Goal: Task Accomplishment & Management: Manage account settings

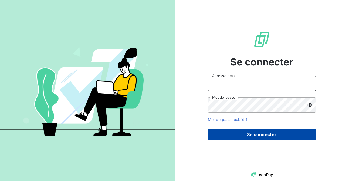
type input "[PERSON_NAME][EMAIL_ADDRESS][DOMAIN_NAME]"
click at [277, 132] on button "Se connecter" at bounding box center [262, 134] width 108 height 11
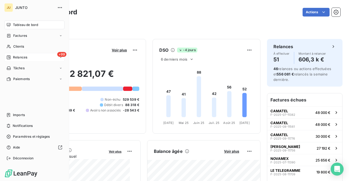
click at [11, 57] on div "Relances" at bounding box center [16, 57] width 21 height 5
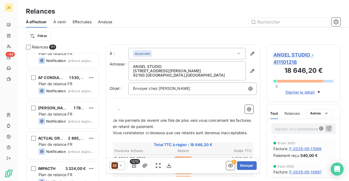
scroll to position [3231, 0]
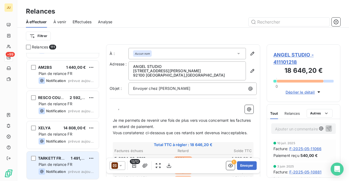
click at [61, 155] on div "TARKETT FRANCE 1 491,41 € Plan de relance FR Notification prévue aujourd’hui" at bounding box center [63, 165] width 72 height 28
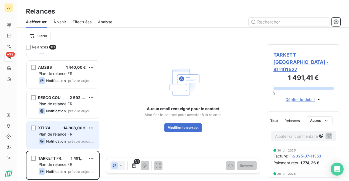
click at [78, 137] on div "XELYA 14 808,00 € Plan de relance FR Notification prévue aujourd’hui" at bounding box center [63, 135] width 72 height 28
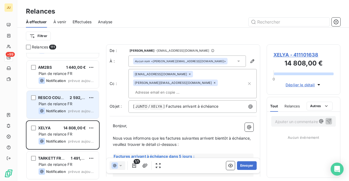
click at [73, 108] on div "Notification prévue aujourd’hui" at bounding box center [67, 111] width 56 height 6
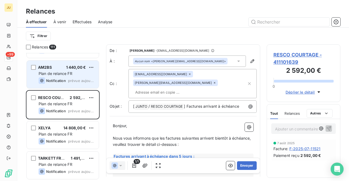
click at [74, 82] on span "prévue aujourd’hui" at bounding box center [81, 80] width 26 height 4
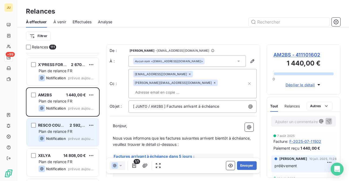
scroll to position [3192, 0]
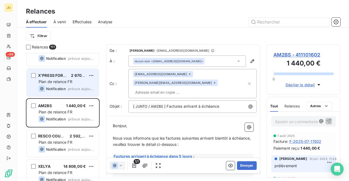
click at [75, 90] on span "prévue aujourd’hui" at bounding box center [81, 88] width 26 height 4
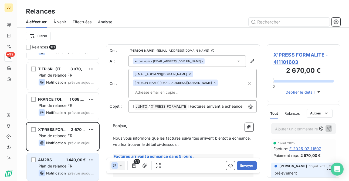
scroll to position [3134, 0]
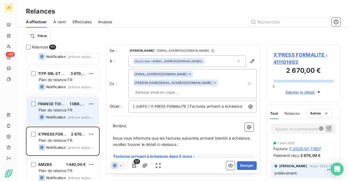
click at [80, 110] on div "Plan de relance FR" at bounding box center [67, 109] width 56 height 5
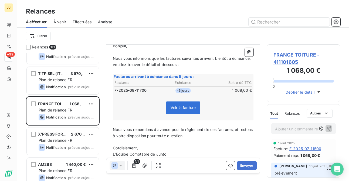
scroll to position [81, 0]
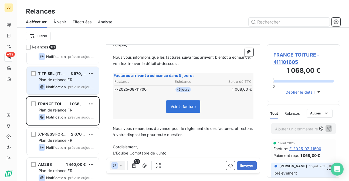
click at [64, 92] on div "TITP SRL (IT PLACE) 3 970,00 € Plan de relance FR Notification prévue aujourd’h…" at bounding box center [63, 81] width 72 height 28
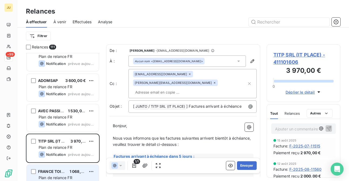
scroll to position [3063, 0]
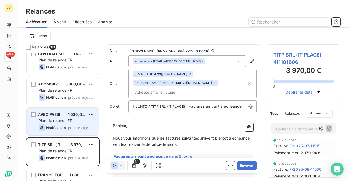
click at [66, 119] on span "Plan de relance FR" at bounding box center [56, 120] width 34 height 5
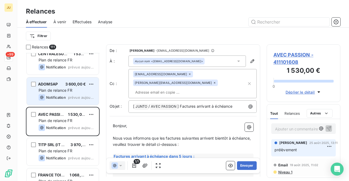
click at [69, 95] on span "prévue aujourd’hui" at bounding box center [81, 97] width 26 height 4
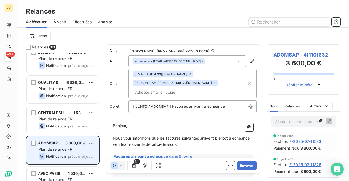
scroll to position [2963, 0]
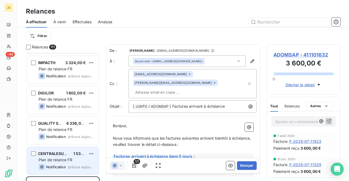
click at [75, 156] on div "CENTRALESUPELEC EXED 1 530,00 € Plan de relance FR Notification prévue aujourd’…" at bounding box center [63, 161] width 72 height 28
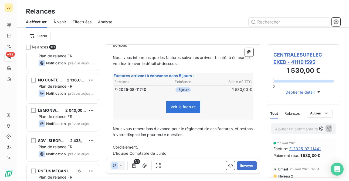
scroll to position [2673, 0]
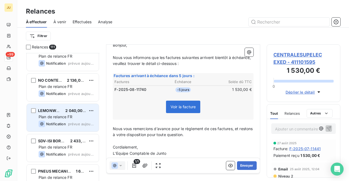
click at [63, 113] on div "LEMONWAY 2 040,00 € Plan de relance FR Notification prévue aujourd’hui" at bounding box center [63, 118] width 72 height 28
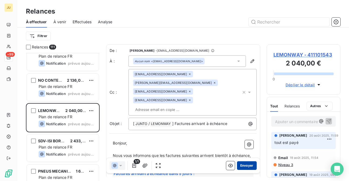
click at [241, 165] on button "Envoyer" at bounding box center [247, 165] width 20 height 9
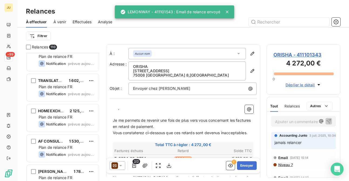
scroll to position [2763, 0]
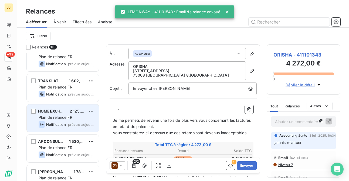
click at [78, 123] on span "prévue aujourd’hui" at bounding box center [81, 124] width 26 height 4
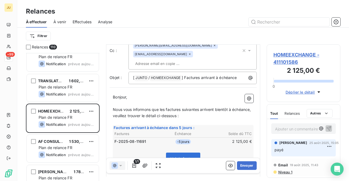
scroll to position [53, 0]
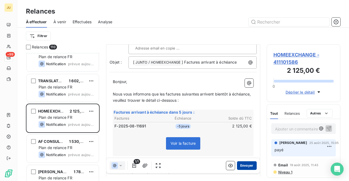
click at [244, 165] on button "Envoyer" at bounding box center [247, 165] width 20 height 9
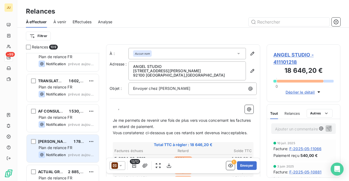
click at [60, 140] on span "[PERSON_NAME] CONSEIL" at bounding box center [63, 141] width 50 height 5
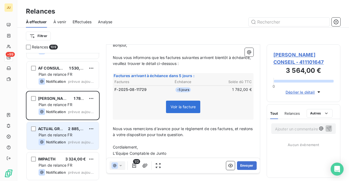
scroll to position [2808, 0]
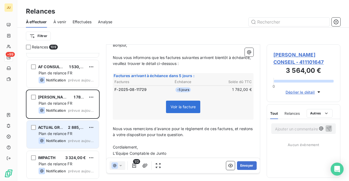
click at [61, 132] on span "Plan de relance FR" at bounding box center [56, 133] width 34 height 5
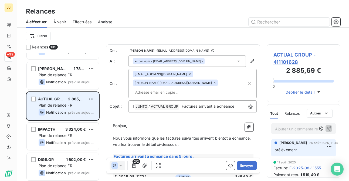
scroll to position [2846, 0]
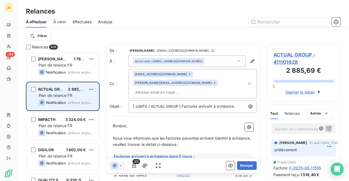
click at [61, 132] on span "Notification" at bounding box center [56, 132] width 20 height 4
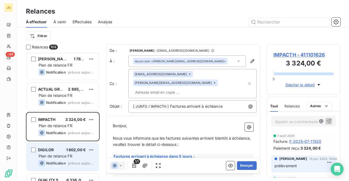
click at [66, 150] on span "1 602,00 €" at bounding box center [76, 149] width 20 height 5
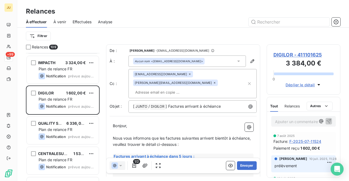
scroll to position [2908, 0]
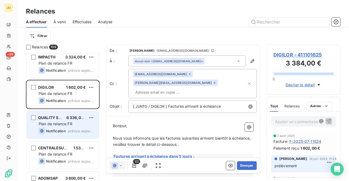
click at [60, 120] on div "QUALITY SPA 6 336,00 € Plan de relance FR Notification prévue aujourd’hui" at bounding box center [63, 125] width 72 height 28
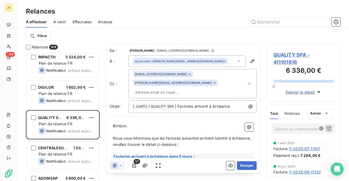
scroll to position [26, 0]
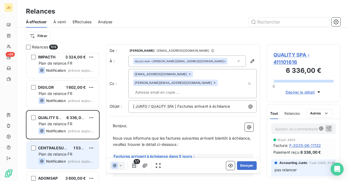
click at [71, 150] on div "CENTRALESUPELEC EXED 1 530,00 €" at bounding box center [67, 147] width 56 height 5
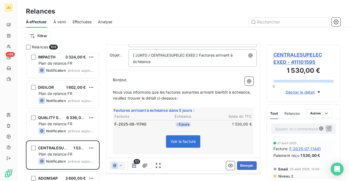
scroll to position [69, 0]
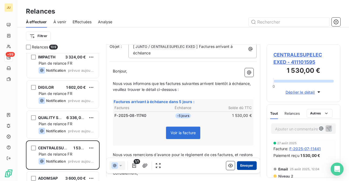
click at [243, 164] on button "Envoyer" at bounding box center [247, 165] width 20 height 9
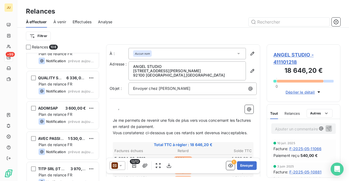
scroll to position [2952, 0]
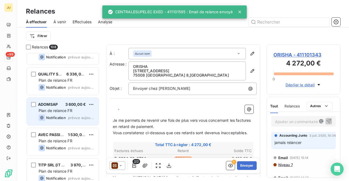
click at [73, 113] on div "Plan de relance FR" at bounding box center [67, 110] width 56 height 5
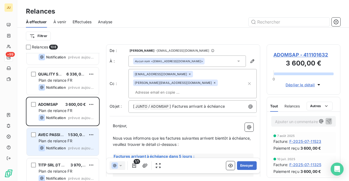
click at [80, 154] on div "AVEC PASSION 1 530,00 € Plan de relance FR Notification prévue aujourd’hui" at bounding box center [63, 142] width 72 height 28
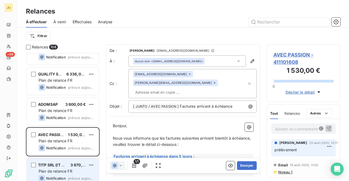
click at [79, 165] on span "3 970,00 €" at bounding box center [81, 164] width 21 height 5
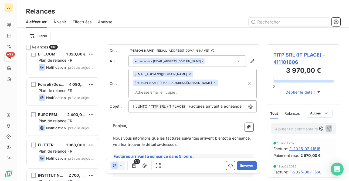
scroll to position [2127, 0]
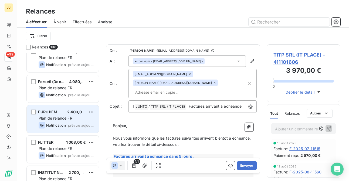
click at [71, 118] on span "Plan de relance FR" at bounding box center [56, 118] width 34 height 5
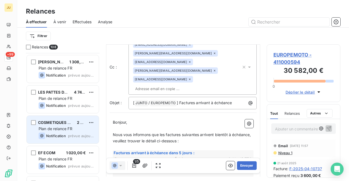
scroll to position [2024, 0]
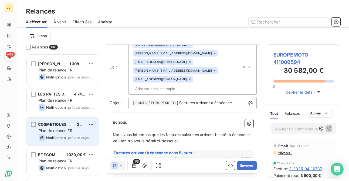
click at [78, 102] on div "Plan de relance FR" at bounding box center [67, 100] width 56 height 5
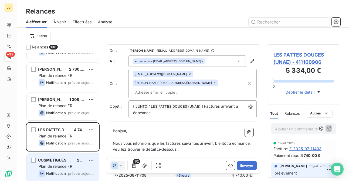
click at [78, 102] on div "[PERSON_NAME] 1 308,00 € Plan de relance FR Notification prévue [DATE]" at bounding box center [63, 107] width 72 height 28
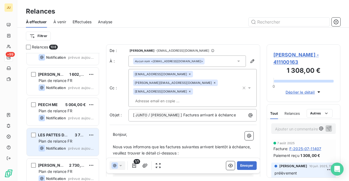
scroll to position [1889, 0]
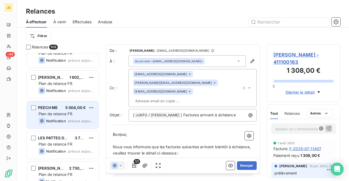
click at [73, 115] on div "Plan de relance FR" at bounding box center [67, 113] width 56 height 5
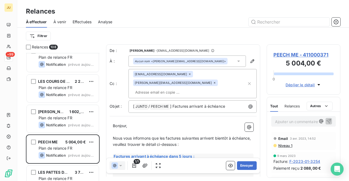
scroll to position [1830, 0]
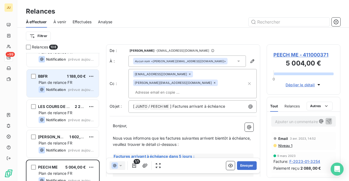
click at [72, 89] on span "prévue aujourd’hui" at bounding box center [81, 89] width 26 height 4
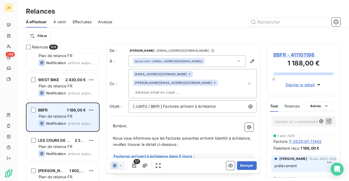
scroll to position [1778, 0]
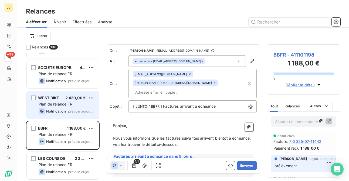
click at [74, 97] on span "2 430,00 €" at bounding box center [75, 97] width 21 height 5
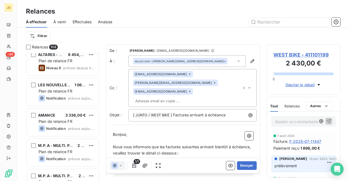
scroll to position [1503, 0]
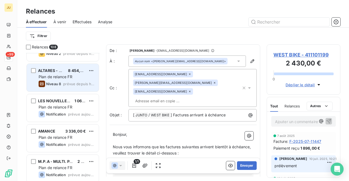
click at [74, 76] on div "Plan de relance FR" at bounding box center [67, 76] width 56 height 5
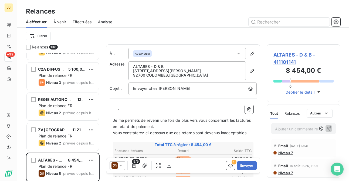
scroll to position [1409, 0]
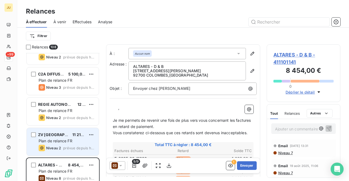
click at [73, 152] on div "ZV [GEOGRAPHIC_DATA] 11 214,00 € Plan de relance FR Niveau 2 prévue depuis [DAT…" at bounding box center [63, 142] width 72 height 28
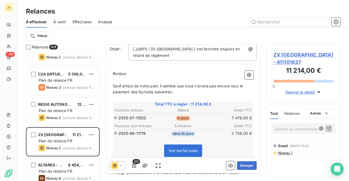
scroll to position [38, 0]
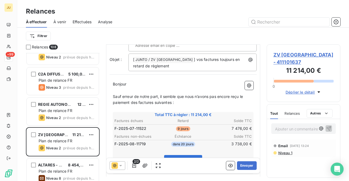
click at [125, 167] on div at bounding box center [118, 165] width 16 height 9
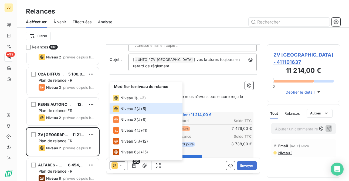
click at [218, 139] on td at bounding box center [183, 139] width 138 height 1
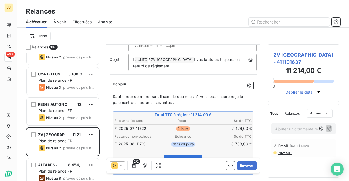
scroll to position [0, 0]
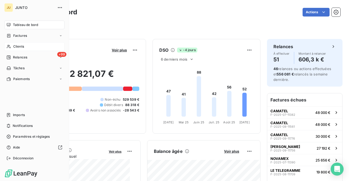
click at [11, 45] on icon at bounding box center [8, 46] width 5 height 4
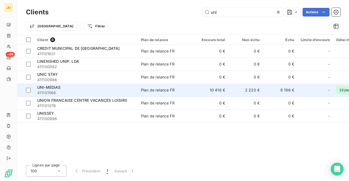
type input "uni"
click at [164, 85] on td "Plan de relance FR" at bounding box center [166, 89] width 56 height 13
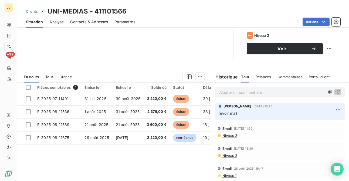
scroll to position [91, 0]
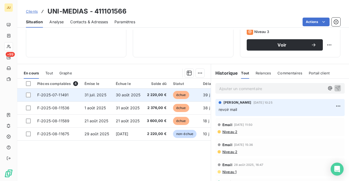
click at [28, 97] on td at bounding box center [25, 94] width 17 height 13
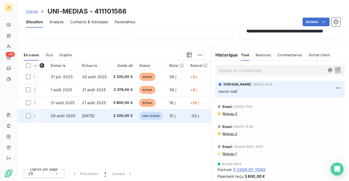
scroll to position [0, 35]
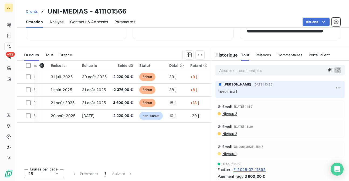
click at [10, 47] on icon at bounding box center [9, 47] width 4 height 4
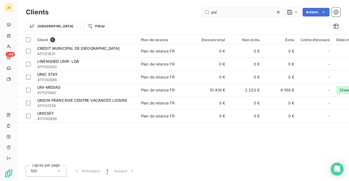
click at [213, 12] on input "uni" at bounding box center [242, 12] width 81 height 9
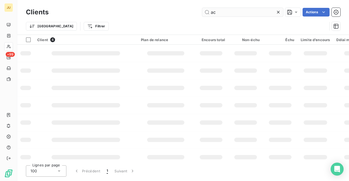
type input "a"
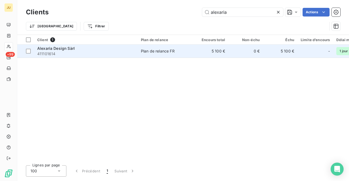
type input "alexaria"
click at [202, 53] on td "5 100 €" at bounding box center [211, 51] width 35 height 13
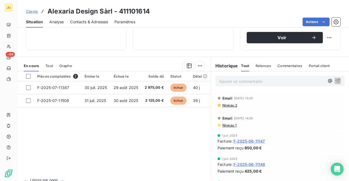
scroll to position [99, 0]
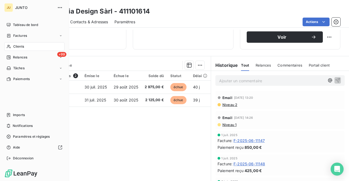
click at [11, 48] on icon at bounding box center [8, 46] width 5 height 4
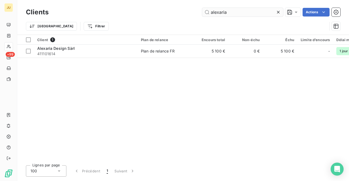
click at [213, 13] on input "alexaria" at bounding box center [242, 12] width 81 height 9
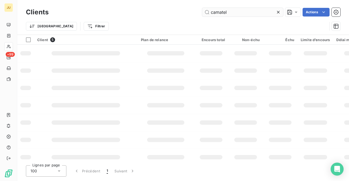
type input "camatel"
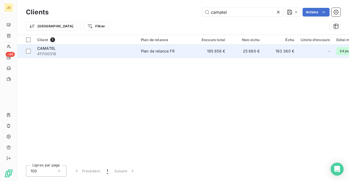
click at [153, 52] on div "Plan de relance FR" at bounding box center [158, 50] width 34 height 5
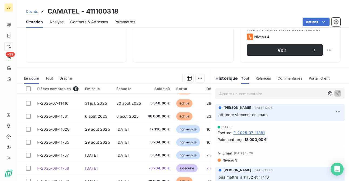
scroll to position [51, 0]
click at [29, 7] on div "Clients CAMATEL - 411100318" at bounding box center [72, 11] width 93 height 10
click at [30, 9] on span "Clients" at bounding box center [32, 11] width 12 height 4
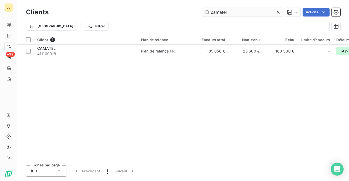
click at [220, 13] on input "camatel" at bounding box center [242, 12] width 81 height 9
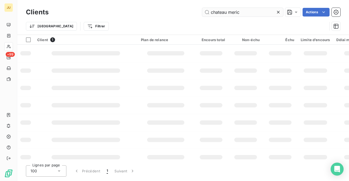
type input "chateau meric"
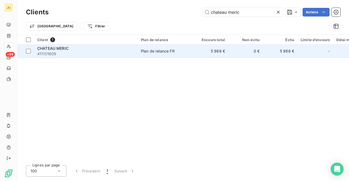
click at [203, 50] on td "5 988 €" at bounding box center [211, 51] width 35 height 13
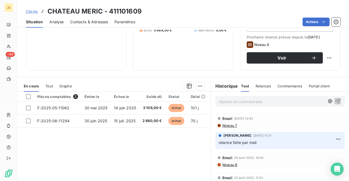
scroll to position [80, 0]
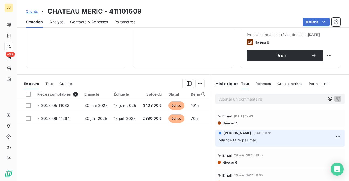
click at [34, 11] on span "Clients" at bounding box center [32, 11] width 12 height 4
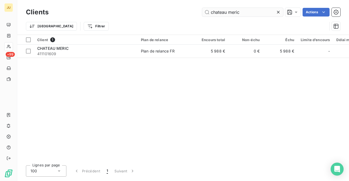
click at [220, 12] on input "chateau meric" at bounding box center [242, 12] width 81 height 9
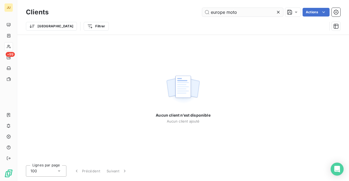
click at [227, 13] on input "europe moto" at bounding box center [242, 12] width 81 height 9
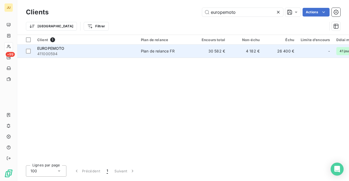
type input "europemoto"
click at [149, 53] on div "Plan de relance FR" at bounding box center [158, 50] width 34 height 5
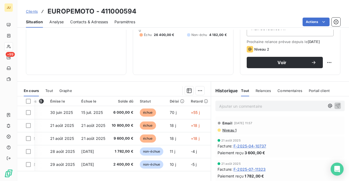
scroll to position [0, 36]
click at [33, 10] on span "Clients" at bounding box center [32, 11] width 12 height 4
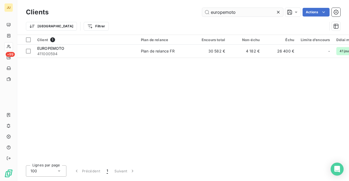
click at [220, 11] on input "europemoto" at bounding box center [242, 12] width 81 height 9
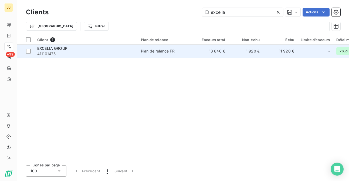
type input "excelia"
click at [184, 53] on span "Plan de relance FR" at bounding box center [166, 50] width 50 height 5
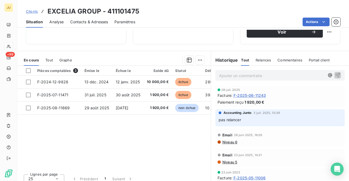
scroll to position [109, 0]
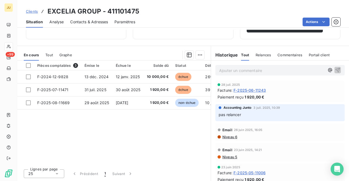
click at [32, 11] on span "Clients" at bounding box center [32, 11] width 12 height 4
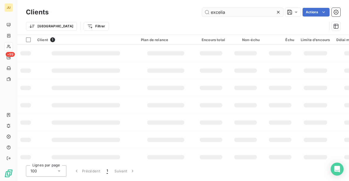
click at [219, 11] on input "excelia" at bounding box center [242, 12] width 81 height 9
type input "novamex"
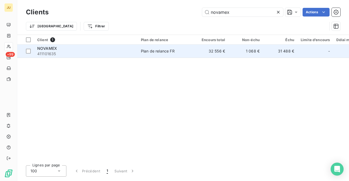
click at [43, 52] on html "JU +99 Clients novamex Actions Trier Filtrer Client 1 Plan de relance Encours t…" at bounding box center [174, 90] width 349 height 181
click at [43, 52] on span "411101635" at bounding box center [85, 53] width 97 height 5
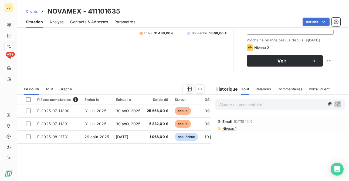
scroll to position [76, 0]
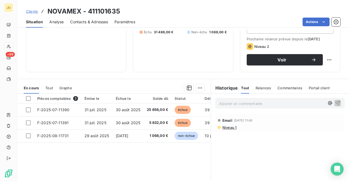
click at [33, 13] on span "Clients" at bounding box center [32, 11] width 12 height 4
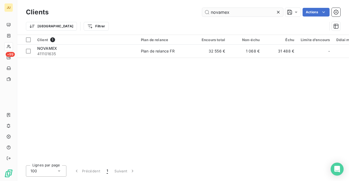
click at [212, 13] on input "novamex" at bounding box center [242, 12] width 81 height 9
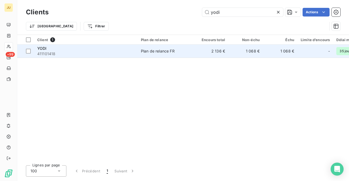
type input "yodi"
click at [199, 54] on td "2 136 €" at bounding box center [211, 51] width 35 height 13
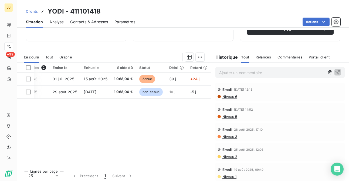
scroll to position [0, 33]
click at [35, 11] on span "Clients" at bounding box center [32, 11] width 12 height 4
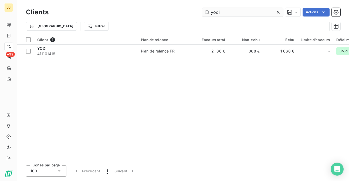
click at [217, 13] on input "yodi" at bounding box center [242, 12] width 81 height 9
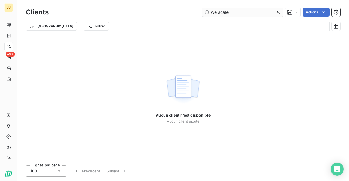
click at [219, 11] on input "we scale" at bounding box center [242, 12] width 81 height 9
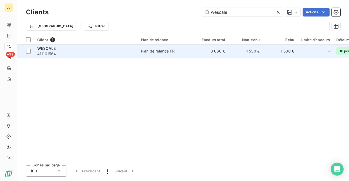
type input "wescale"
click at [115, 49] on div "WESCALE" at bounding box center [85, 48] width 97 height 5
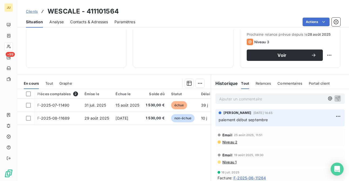
scroll to position [0, 33]
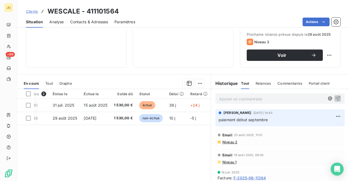
click at [33, 12] on span "Clients" at bounding box center [32, 11] width 12 height 4
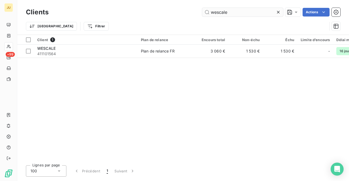
click at [218, 14] on input "wescale" at bounding box center [242, 12] width 81 height 9
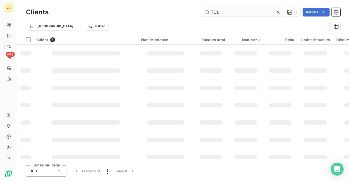
type input "TCL"
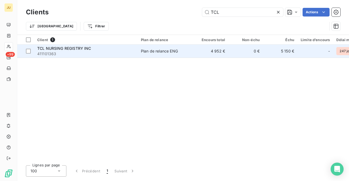
click at [139, 50] on td "Plan de relance ENG" at bounding box center [166, 51] width 56 height 13
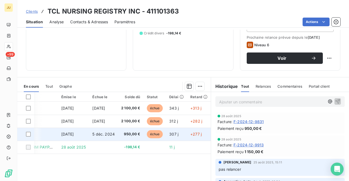
scroll to position [0, 50]
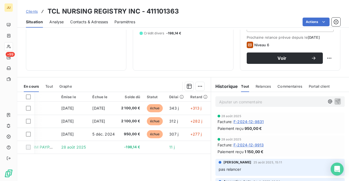
click at [32, 12] on span "Clients" at bounding box center [32, 11] width 12 height 4
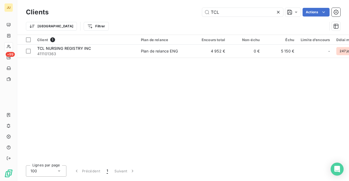
click at [216, 5] on div "Clients TCL Actions Trier Filtrer" at bounding box center [183, 17] width 332 height 35
click at [214, 11] on input "TCL" at bounding box center [242, 12] width 81 height 9
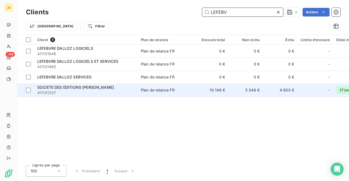
type input "LEFEBV"
click at [146, 94] on td "Plan de relance FR" at bounding box center [166, 89] width 56 height 13
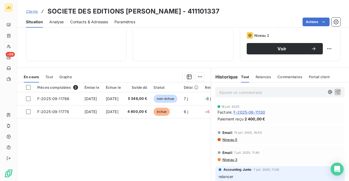
scroll to position [91, 0]
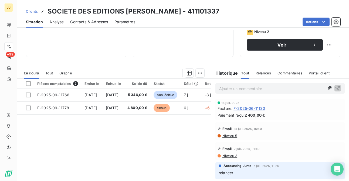
click at [33, 11] on span "Clients" at bounding box center [32, 11] width 12 height 4
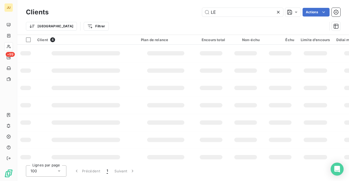
type input "L"
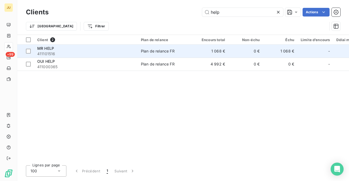
type input "help"
click at [124, 54] on span "411101516" at bounding box center [85, 53] width 97 height 5
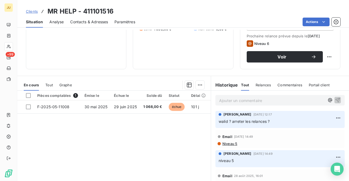
scroll to position [80, 0]
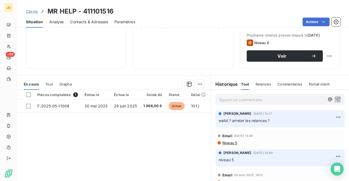
click at [33, 11] on span "Clients" at bounding box center [32, 11] width 12 height 4
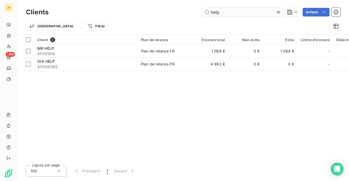
click at [217, 14] on input "help" at bounding box center [242, 12] width 81 height 9
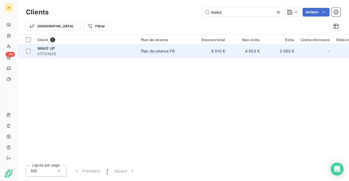
type input "wake"
click at [167, 49] on div "Plan de relance FR" at bounding box center [158, 50] width 34 height 5
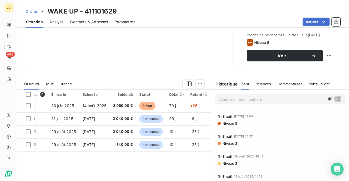
scroll to position [0, 35]
click at [33, 12] on span "Clients" at bounding box center [32, 11] width 12 height 4
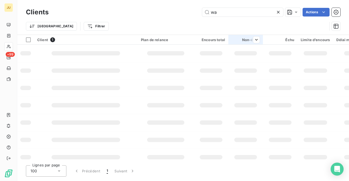
type input "w"
type input "k"
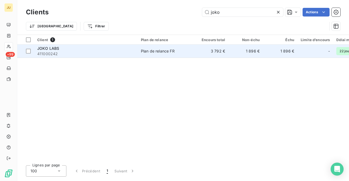
type input "joko"
click at [135, 54] on td "JOKO LABS 411000242" at bounding box center [86, 51] width 104 height 13
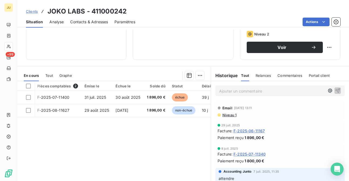
scroll to position [0, 34]
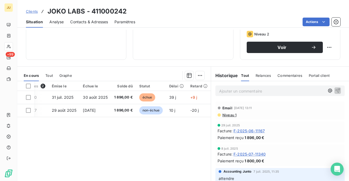
click at [34, 11] on span "Clients" at bounding box center [32, 11] width 12 height 4
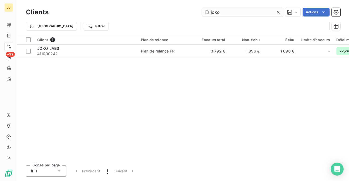
click at [214, 12] on input "joko" at bounding box center [242, 12] width 81 height 9
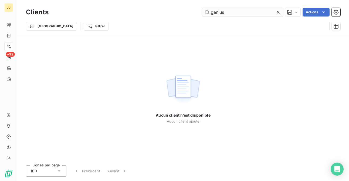
click at [217, 9] on input "genius" at bounding box center [242, 12] width 81 height 9
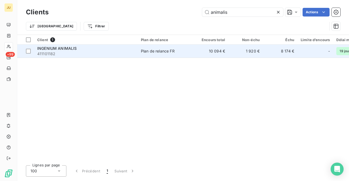
type input "animalis"
click at [167, 55] on td "Plan de relance FR" at bounding box center [166, 51] width 56 height 13
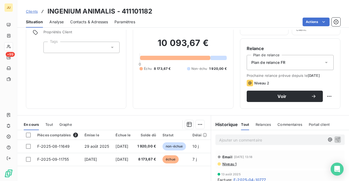
scroll to position [53, 0]
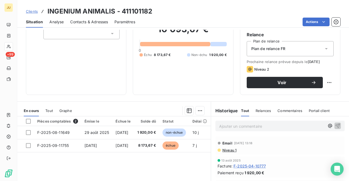
click at [28, 13] on span "Clients" at bounding box center [32, 11] width 12 height 4
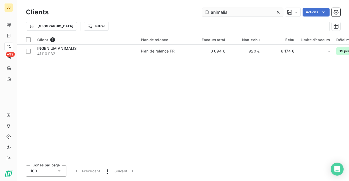
click at [224, 12] on input "animalis" at bounding box center [242, 12] width 81 height 9
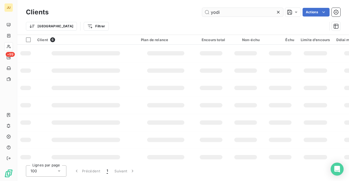
type input "yodi"
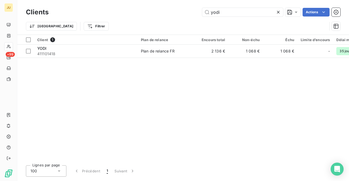
click at [90, 59] on div "Client 1 Plan de relance Encours total Non-échu Échu Limite d’encours Délai moy…" at bounding box center [183, 98] width 332 height 126
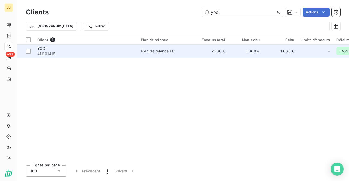
click at [90, 50] on div "YODI" at bounding box center [85, 48] width 97 height 5
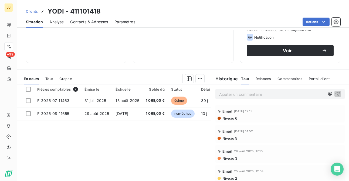
scroll to position [86, 0]
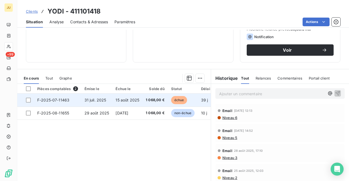
click at [113, 102] on td "15 août 2025" at bounding box center [127, 99] width 30 height 13
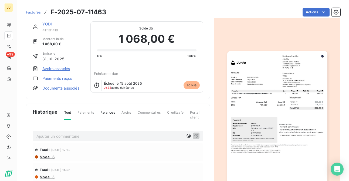
scroll to position [9, 0]
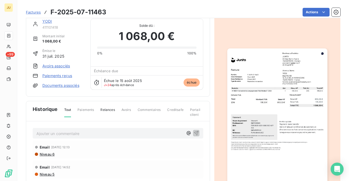
click at [38, 16] on div "Factures F-2025-07-11463" at bounding box center [66, 12] width 80 height 10
click at [36, 14] on span "Factures" at bounding box center [33, 12] width 15 height 4
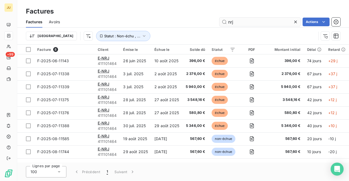
click at [241, 24] on input "nrj" at bounding box center [260, 22] width 81 height 9
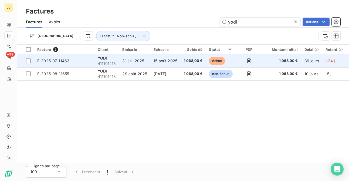
type input "yodi"
click at [140, 59] on td "31 juil. 2025" at bounding box center [134, 60] width 31 height 13
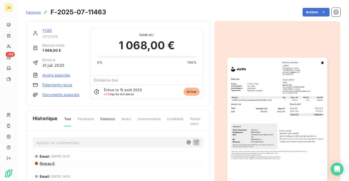
click at [34, 11] on span "Factures" at bounding box center [33, 12] width 15 height 4
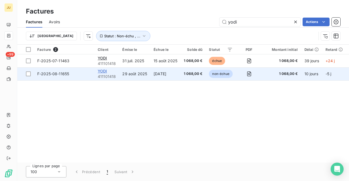
click at [104, 71] on span "YODI" at bounding box center [102, 71] width 9 height 5
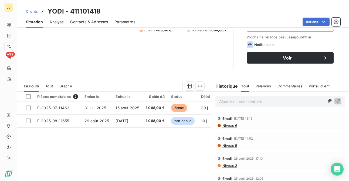
scroll to position [109, 0]
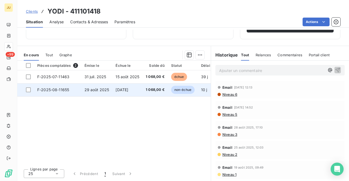
click at [145, 87] on td "1 068,00 €" at bounding box center [155, 89] width 25 height 13
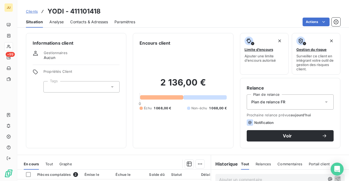
click at [31, 12] on span "Clients" at bounding box center [32, 11] width 12 height 4
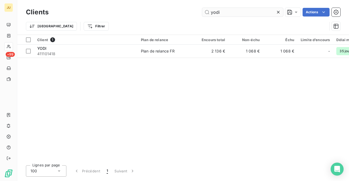
click at [219, 14] on input "yodi" at bounding box center [242, 12] width 81 height 9
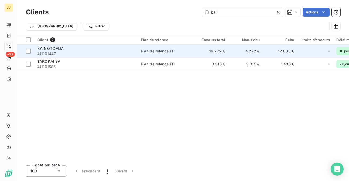
type input "kai"
click at [154, 52] on div "Plan de relance FR" at bounding box center [158, 50] width 34 height 5
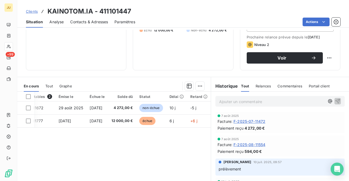
scroll to position [109, 0]
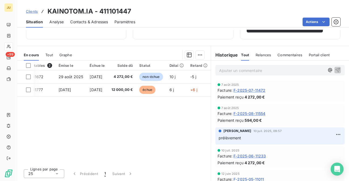
click at [256, 71] on p "Ajouter un commentaire ﻿" at bounding box center [272, 70] width 106 height 7
click at [254, 72] on p "Ajouter un commentaire ﻿" at bounding box center [272, 70] width 106 height 7
click at [335, 71] on button "button" at bounding box center [338, 69] width 6 height 6
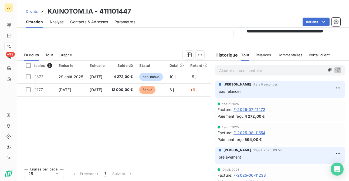
click at [32, 13] on span "Clients" at bounding box center [32, 11] width 12 height 4
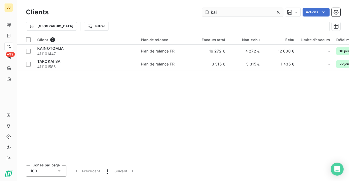
click at [214, 13] on input "kai" at bounding box center [242, 12] width 81 height 9
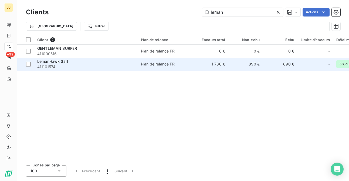
type input "leman"
click at [146, 63] on div "Plan de relance FR" at bounding box center [158, 63] width 34 height 5
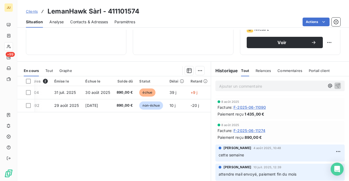
scroll to position [25, 0]
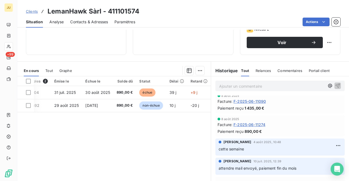
click at [29, 11] on span "Clients" at bounding box center [32, 11] width 12 height 4
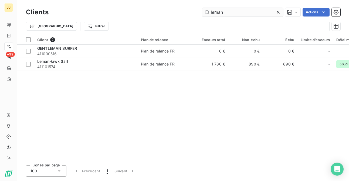
click at [212, 11] on input "leman" at bounding box center [242, 12] width 81 height 9
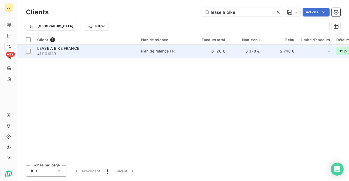
type input "lease a bike"
click at [186, 51] on span "Plan de relance FR" at bounding box center [166, 50] width 50 height 5
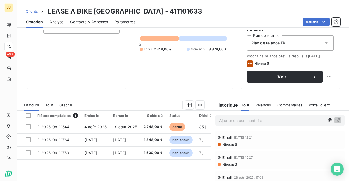
click at [35, 11] on span "Clients" at bounding box center [32, 11] width 12 height 4
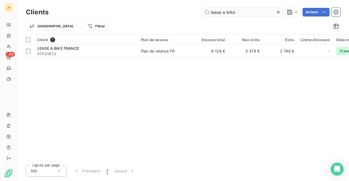
click at [217, 15] on input "lease a bike" at bounding box center [242, 12] width 81 height 9
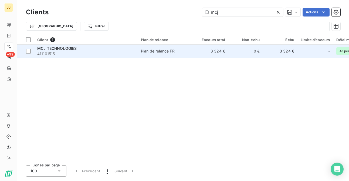
type input "mcj"
click at [151, 51] on div "Plan de relance FR" at bounding box center [158, 50] width 34 height 5
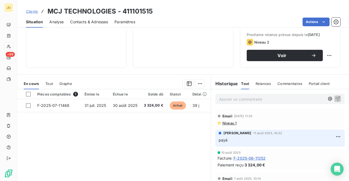
scroll to position [80, 0]
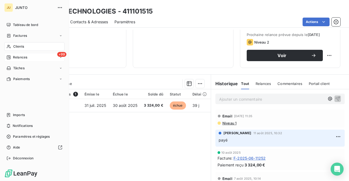
click at [9, 57] on icon at bounding box center [9, 57] width 4 height 4
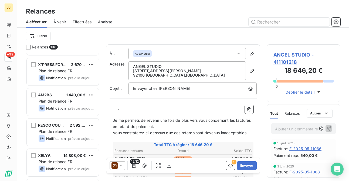
scroll to position [3112, 0]
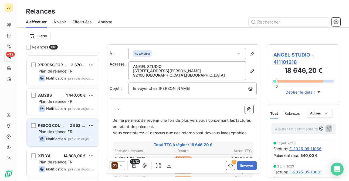
click at [78, 136] on span "prévue aujourd’hui" at bounding box center [81, 138] width 26 height 4
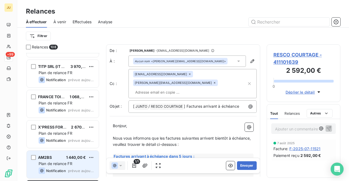
scroll to position [3048, 0]
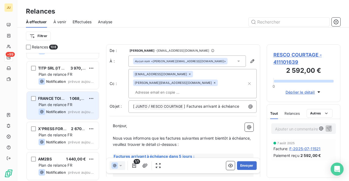
click at [75, 100] on div "1 068,00 €" at bounding box center [78, 98] width 16 height 5
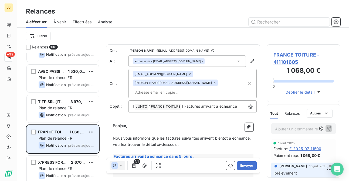
scroll to position [3000, 0]
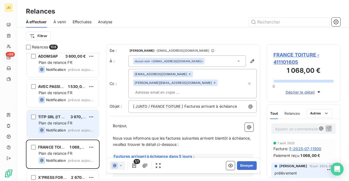
click at [75, 111] on div "TITP SRL (IT PLACE) 3 970,00 € Plan de relance FR Notification prévue aujourd’h…" at bounding box center [63, 124] width 72 height 28
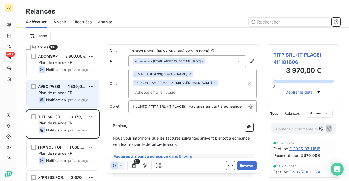
click at [72, 96] on div "AVEC PASSION 1 530,00 € Plan de relance FR Notification prévue aujourd’hui" at bounding box center [63, 94] width 72 height 28
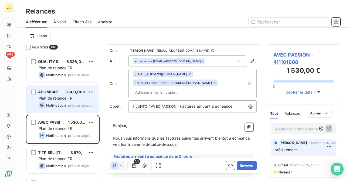
click at [72, 98] on span "Plan de relance FR" at bounding box center [56, 98] width 34 height 5
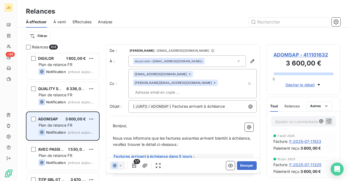
click at [72, 98] on div "QUALITY SPA 6 336,00 € Plan de relance FR Notification prévue aujourd’hui" at bounding box center [63, 96] width 72 height 28
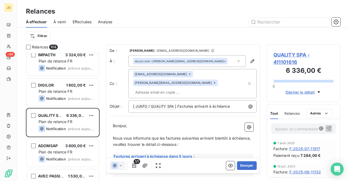
scroll to position [2907, 0]
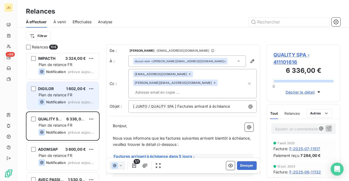
click at [70, 91] on div "1 602,00 €" at bounding box center [76, 88] width 20 height 5
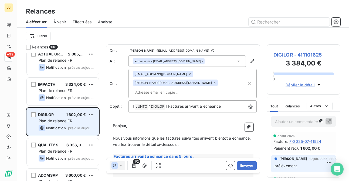
scroll to position [2863, 0]
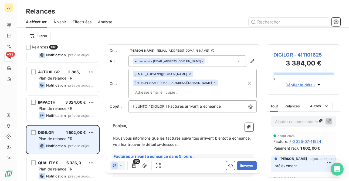
click at [70, 91] on div "ACTUAL GROUP 2 885,69 € Plan de relance FR Notification prévue aujourd’hui" at bounding box center [63, 79] width 72 height 28
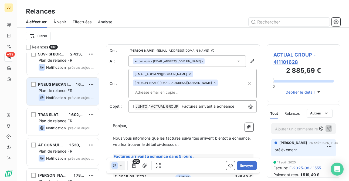
click at [70, 90] on span "Plan de relance FR" at bounding box center [56, 90] width 34 height 5
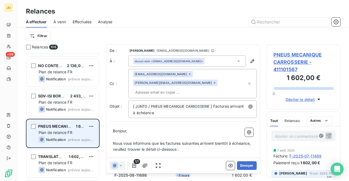
scroll to position [2680, 0]
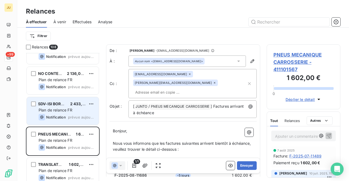
click at [73, 106] on div "SDV-ISI BORDEAUX 2 433,00 € Plan de relance FR Notification prévue aujourd’hui" at bounding box center [63, 111] width 72 height 28
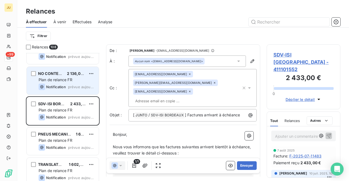
click at [70, 86] on span "prévue aujourd’hui" at bounding box center [81, 87] width 26 height 4
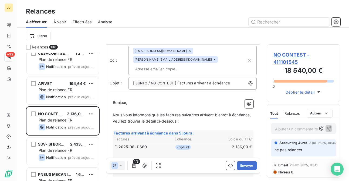
scroll to position [25, 0]
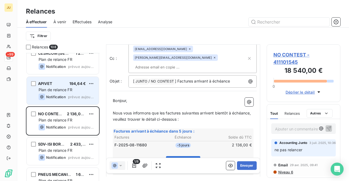
click at [75, 92] on div "Plan de relance FR" at bounding box center [67, 89] width 56 height 5
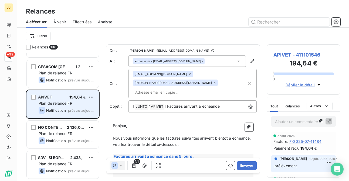
scroll to position [2621, 0]
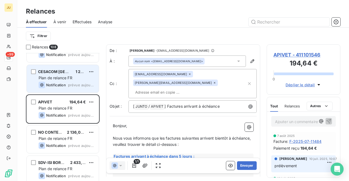
click at [68, 80] on div "Plan de relance FR" at bounding box center [67, 77] width 56 height 5
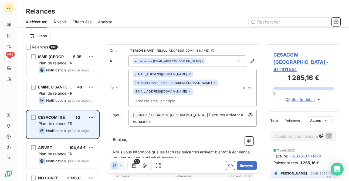
scroll to position [2573, 0]
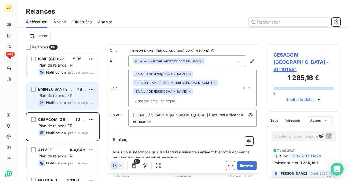
click at [68, 87] on span "EMINEO SANTE [GEOGRAPHIC_DATA]" at bounding box center [73, 89] width 71 height 5
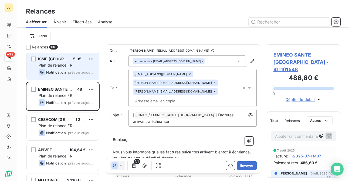
click at [63, 63] on span "Plan de relance FR" at bounding box center [56, 65] width 34 height 5
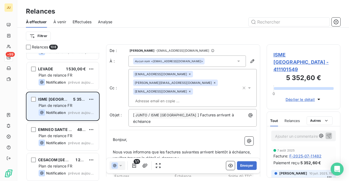
scroll to position [2507, 0]
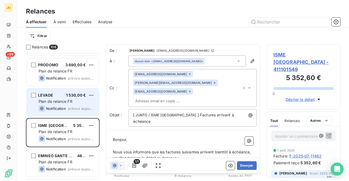
click at [69, 98] on div "LEVADE 1 530,00 € Plan de relance FR Notification prévue aujourd’hui" at bounding box center [63, 102] width 72 height 28
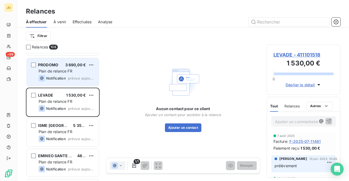
click at [67, 78] on div "Notification prévue aujourd’hui" at bounding box center [67, 78] width 56 height 6
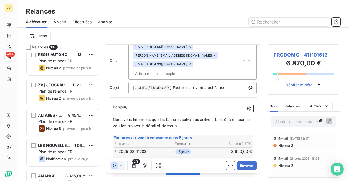
scroll to position [1457, 0]
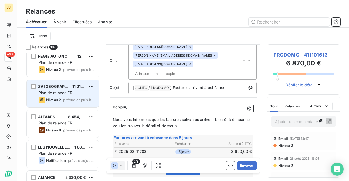
click at [61, 93] on span "Plan de relance FR" at bounding box center [56, 92] width 34 height 5
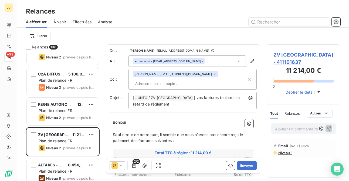
scroll to position [124, 70]
click at [188, 79] on input "text" at bounding box center [164, 83] width 62 height 8
paste input "franck.neuenschwander@junto.fr"
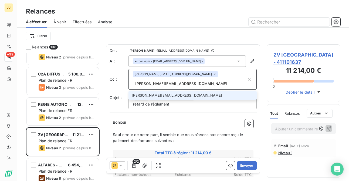
type input "franck.neuenschwander@junto.fr"
click at [184, 90] on li "franck.neuenschwander@junto.fr" at bounding box center [193, 94] width 128 height 9
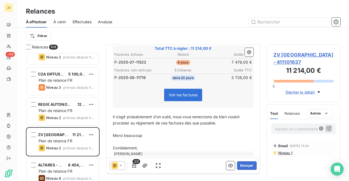
scroll to position [0, 0]
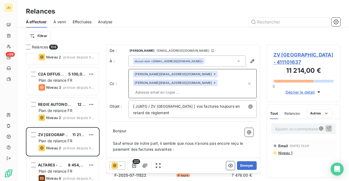
click at [213, 88] on input "text" at bounding box center [190, 92] width 114 height 8
click at [233, 141] on p "Sauf erreur de notre part, il semble que nous n’avons pas encore reçu le paieme…" at bounding box center [183, 146] width 141 height 12
click at [244, 165] on button "Envoyer" at bounding box center [247, 165] width 20 height 9
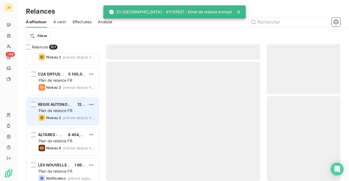
click at [73, 115] on div "Niveau 2 prévue depuis hier" at bounding box center [67, 117] width 56 height 6
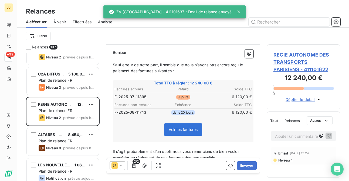
scroll to position [105, 0]
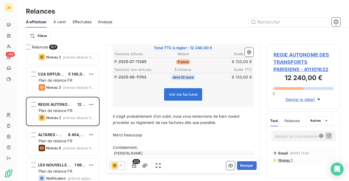
click at [282, 159] on span "Niveau 1" at bounding box center [285, 160] width 15 height 4
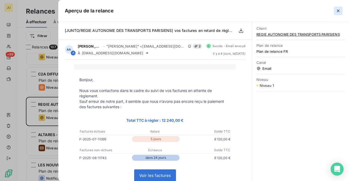
click at [338, 11] on icon "button" at bounding box center [338, 10] width 5 height 5
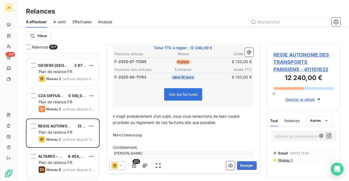
scroll to position [1376, 0]
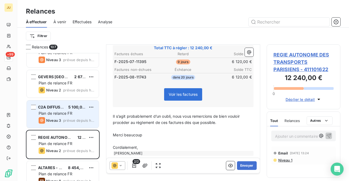
click at [79, 113] on div "Plan de relance FR" at bounding box center [67, 112] width 56 height 5
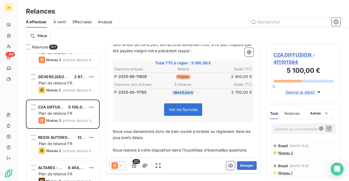
scroll to position [115, 0]
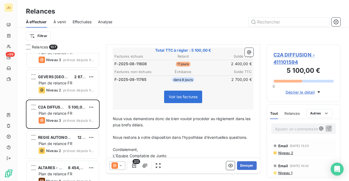
click at [285, 126] on p "Ajouter un commentaire ﻿" at bounding box center [295, 128] width 41 height 7
click at [326, 131] on button "button" at bounding box center [329, 128] width 6 height 6
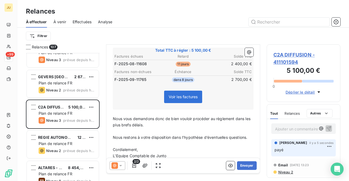
click at [291, 130] on p "Ajouter un commentaire ﻿" at bounding box center [295, 128] width 41 height 7
click at [326, 148] on html "JU +99 Relances À effectuer À venir Effectuées Analyse Filtrer Relances 107 CHA…" at bounding box center [174, 90] width 349 height 181
click at [317, 157] on div "Editer" at bounding box center [312, 158] width 30 height 9
click at [305, 150] on p "payé" at bounding box center [300, 150] width 51 height 6
click at [327, 148] on icon "button" at bounding box center [329, 149] width 5 height 5
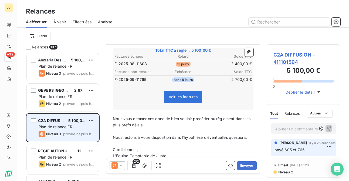
scroll to position [1358, 0]
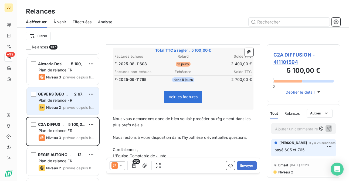
click at [66, 103] on div "Plan de relance FR" at bounding box center [67, 100] width 56 height 5
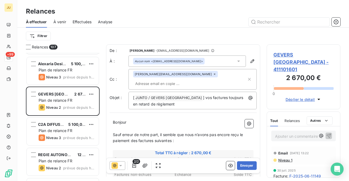
click at [196, 79] on input "text" at bounding box center [164, 83] width 62 height 8
paste input "franck.neuenschwander@junto.fr"
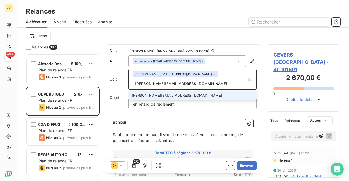
type input "franck.neuenschwander@junto.fr"
click at [199, 90] on li "franck.neuenschwander@junto.fr" at bounding box center [193, 94] width 128 height 9
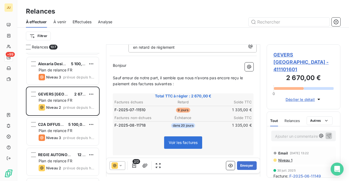
scroll to position [113, 0]
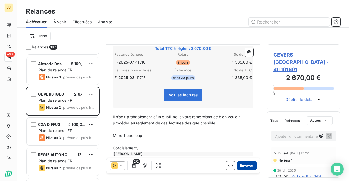
click at [247, 164] on button "Envoyer" at bounding box center [247, 165] width 20 height 9
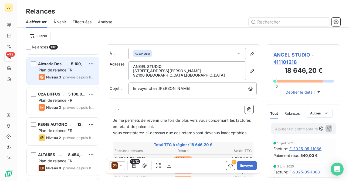
click at [78, 77] on span "prévue depuis hier" at bounding box center [78, 77] width 31 height 4
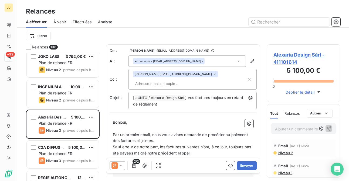
click at [188, 79] on input "text" at bounding box center [164, 83] width 62 height 8
paste input "nicolas.martin@junto.fr"
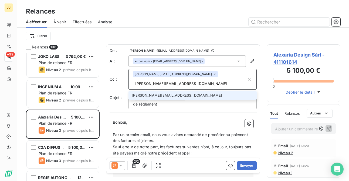
type input "nicolas.martin@junto.fr"
click at [181, 90] on li "nicolas.martin@junto.fr" at bounding box center [193, 94] width 128 height 9
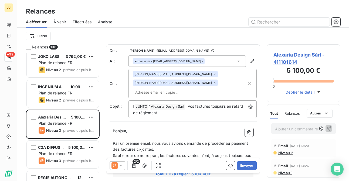
paste input "gauthier.garel@junto.fr"
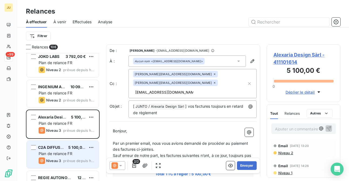
drag, startPoint x: 174, startPoint y: 82, endPoint x: 34, endPoint y: 159, distance: 160.4
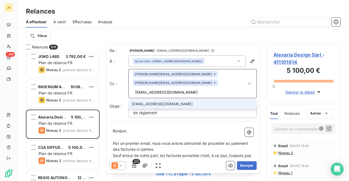
type input "gauthier.garel@junto.fr"
click at [175, 99] on li "gauthier.garel@junto.fr" at bounding box center [193, 103] width 128 height 9
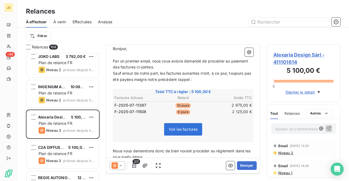
scroll to position [88, 0]
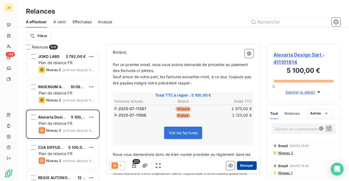
click at [243, 166] on button "Envoyer" at bounding box center [247, 165] width 20 height 9
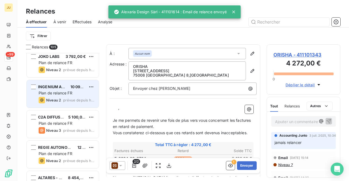
click at [72, 94] on span "Plan de relance FR" at bounding box center [56, 92] width 34 height 5
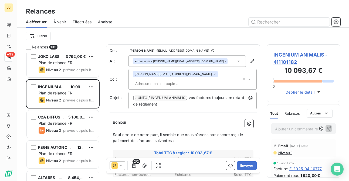
click at [196, 79] on input "text" at bounding box center [164, 83] width 62 height 8
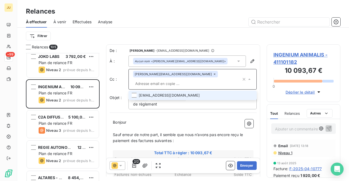
paste input "gauthier.garel@junto.fr"
type input "gauthier.garel@junto.fr"
click at [176, 90] on li "gauthier.garel@junto.fr" at bounding box center [193, 94] width 128 height 9
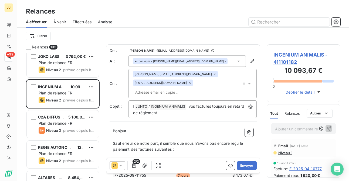
paste input "nicolas.martin@junto.fr"
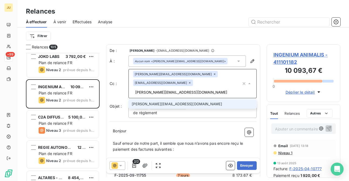
type input "nicolas.martin@junto.fr"
click at [157, 99] on li "nicolas.martin@junto.fr" at bounding box center [193, 103] width 128 height 9
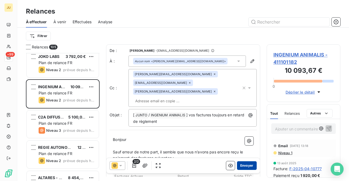
click at [246, 168] on button "Envoyer" at bounding box center [247, 165] width 20 height 9
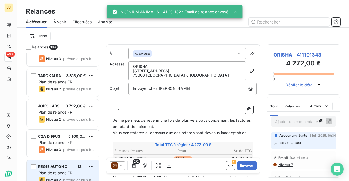
scroll to position [1251, 0]
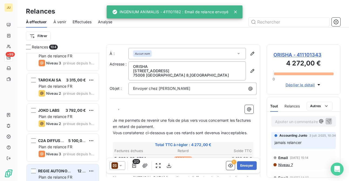
click at [83, 120] on div "Niveau 2 prévue depuis hier" at bounding box center [67, 123] width 56 height 6
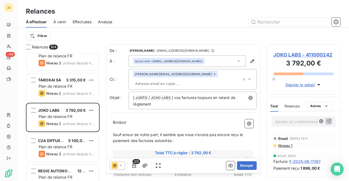
click at [196, 79] on input "text" at bounding box center [164, 83] width 62 height 8
paste input "martin.mourot@junto.fr"
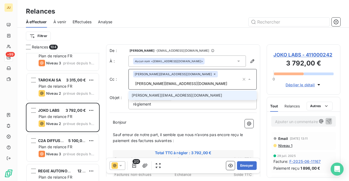
type input "martin.mourot@junto.fr"
click at [194, 90] on li "martin.mourot@junto.fr" at bounding box center [193, 94] width 128 height 9
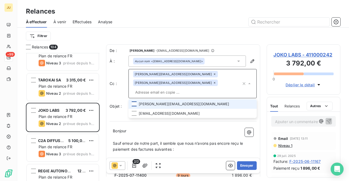
click at [134, 101] on div at bounding box center [134, 103] width 5 height 5
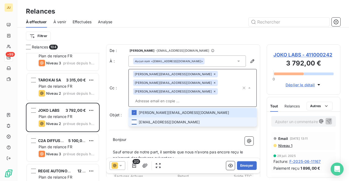
click at [136, 119] on div at bounding box center [134, 121] width 5 height 5
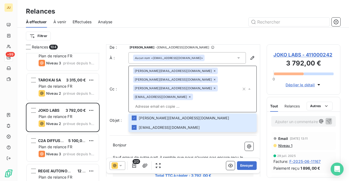
scroll to position [1, 0]
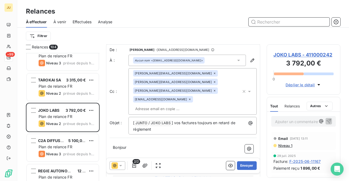
click at [268, 22] on input "text" at bounding box center [289, 22] width 81 height 9
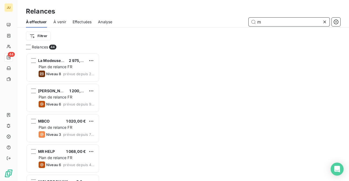
scroll to position [124, 70]
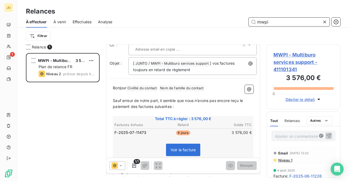
scroll to position [39, 0]
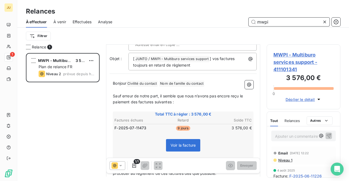
type input "mwpi"
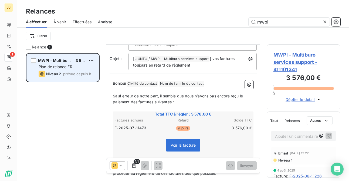
click at [78, 73] on span "prévue depuis hier" at bounding box center [78, 74] width 31 height 4
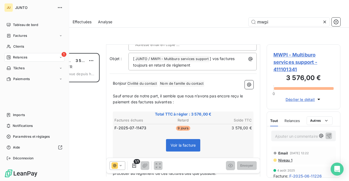
click at [9, 58] on icon at bounding box center [8, 57] width 4 height 4
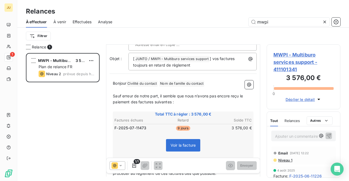
click at [326, 23] on icon at bounding box center [324, 21] width 5 height 5
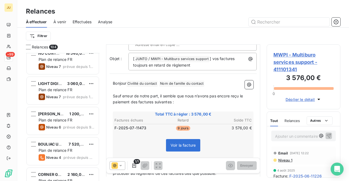
scroll to position [159, 0]
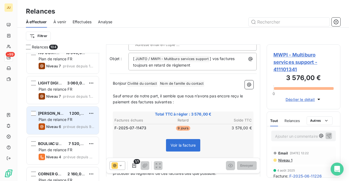
click at [73, 122] on div "RITUEL MANUCURE 1 200,00 € Plan de relance FR Niveau 6 prévue depuis 94 jours" at bounding box center [63, 120] width 72 height 28
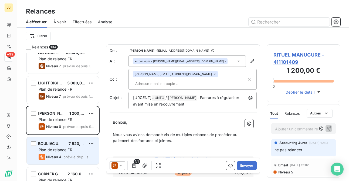
click at [78, 141] on span "7 520,00 €" at bounding box center [79, 143] width 21 height 5
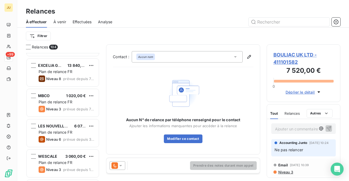
scroll to position [327, 0]
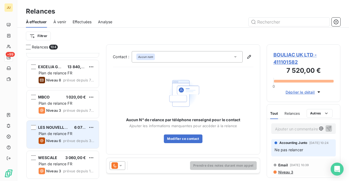
click at [74, 127] on div "LES NOUVELLES PAILLES SAS 6 072,00 €" at bounding box center [67, 127] width 56 height 5
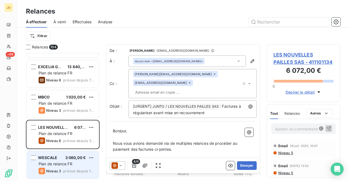
click at [68, 162] on span "Plan de relance FR" at bounding box center [56, 163] width 34 height 5
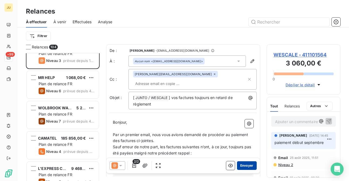
click at [241, 167] on button "Envoyer" at bounding box center [247, 165] width 20 height 9
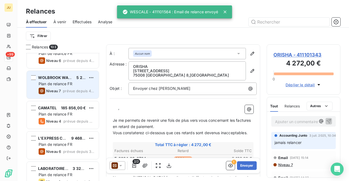
click at [73, 90] on span "prévue depuis 4 jours" at bounding box center [79, 91] width 32 height 4
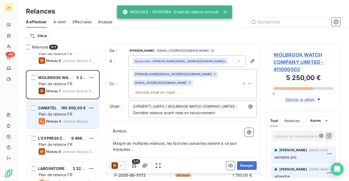
click at [72, 108] on span "185 856,00 €" at bounding box center [73, 107] width 25 height 5
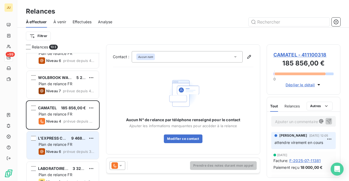
click at [64, 137] on span "L'EXPRESS CONNECT" at bounding box center [58, 138] width 41 height 5
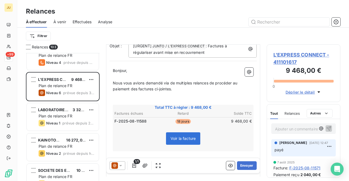
scroll to position [53, 0]
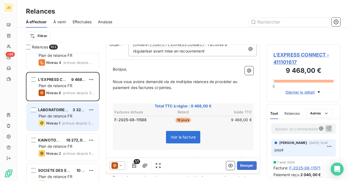
click at [76, 109] on span "3 324,00 €" at bounding box center [83, 109] width 21 height 5
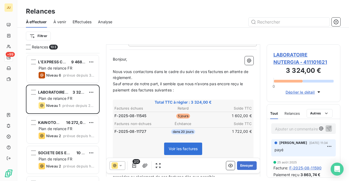
scroll to position [82, 0]
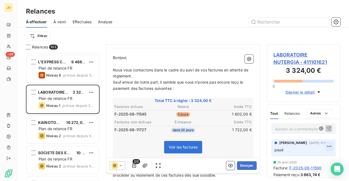
click at [325, 147] on html "JU +99 Relances À effectuer À venir Effectuées Analyse Filtrer Relances 103 WOL…" at bounding box center [174, 90] width 349 height 181
click at [313, 166] on div "Supprimer" at bounding box center [312, 168] width 30 height 9
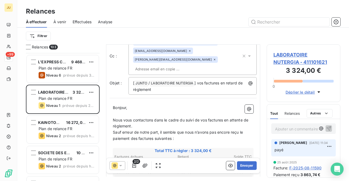
scroll to position [0, 0]
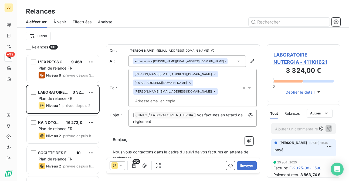
click at [196, 97] on input "text" at bounding box center [164, 101] width 62 height 8
paste input "quentin.dubus@junto.fr"
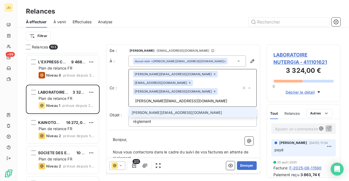
type input "quentin.dubus@junto.fr"
click at [196, 108] on li "quentin.dubus@junto.fr" at bounding box center [193, 112] width 128 height 9
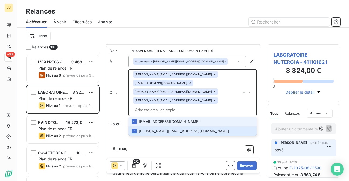
scroll to position [135, 0]
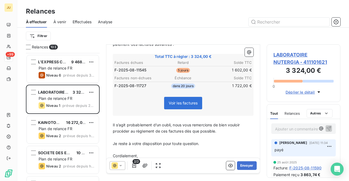
click at [196, 116] on p "﻿" at bounding box center [183, 119] width 141 height 6
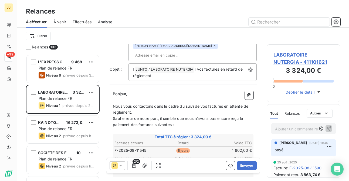
scroll to position [0, 0]
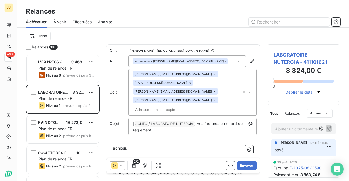
click at [183, 91] on div "audrey.araminthe@junto.fr alix.girard@nutergia.fr jean-marc.bloch@nutergia.fr q…" at bounding box center [187, 92] width 108 height 43
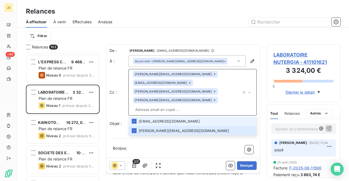
paste input "nicolas.martin@junto.fr"
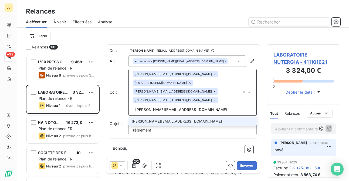
type input "nicolas.martin@junto.fr"
click at [175, 116] on li "nicolas.martin@junto.fr" at bounding box center [193, 120] width 128 height 9
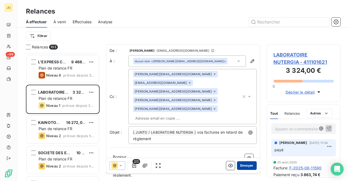
click at [243, 164] on button "Envoyer" at bounding box center [247, 165] width 20 height 9
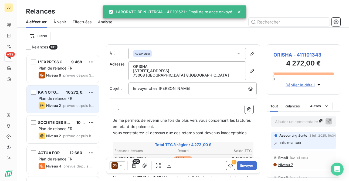
click at [86, 102] on div "KAINOTOM.IA 16 272,00 € Plan de relance FR Niveau 2 prévue depuis hier" at bounding box center [63, 99] width 72 height 28
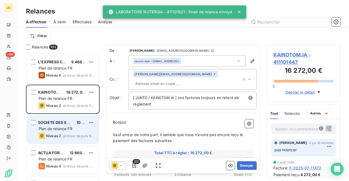
click at [67, 129] on span "Plan de relance FR" at bounding box center [56, 128] width 34 height 5
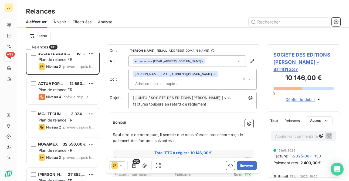
click at [122, 168] on icon at bounding box center [120, 165] width 5 height 5
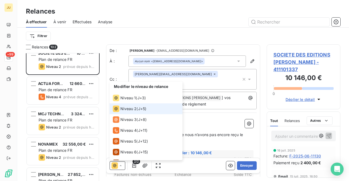
click at [122, 167] on icon at bounding box center [120, 165] width 5 height 5
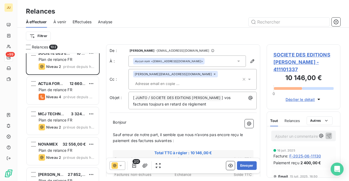
click at [120, 166] on icon at bounding box center [120, 165] width 5 height 5
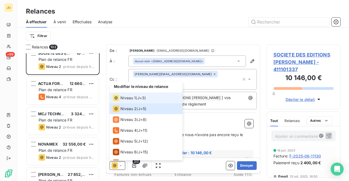
click at [131, 99] on span "Niveau 1" at bounding box center [127, 97] width 15 height 5
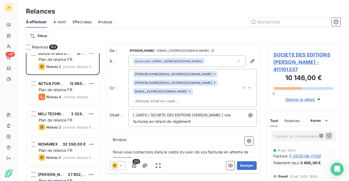
click at [193, 97] on input "text" at bounding box center [164, 101] width 62 height 8
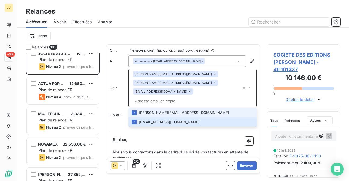
paste input "raphael@junto.fr"
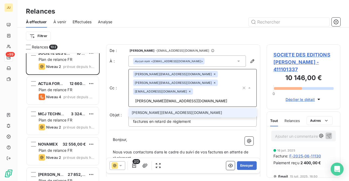
type input "raphael@junto.fr"
click at [193, 108] on li "raphael@junto.fr" at bounding box center [193, 112] width 128 height 9
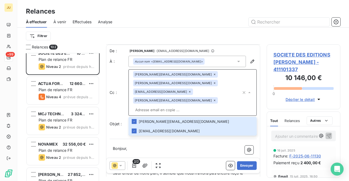
scroll to position [135, 0]
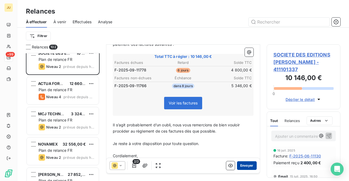
click at [243, 165] on button "Envoyer" at bounding box center [247, 165] width 20 height 9
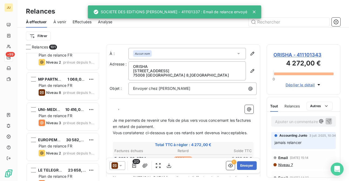
scroll to position [678, 0]
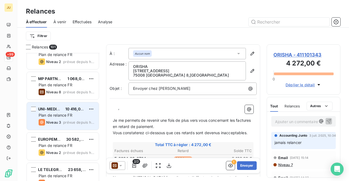
click at [65, 120] on span "prévue depuis hier" at bounding box center [78, 122] width 31 height 4
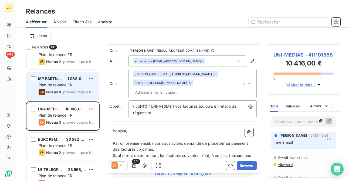
click at [64, 73] on div "MP PARTNERS 1 068,00 € Plan de relance FR Niveau 8 prévue depuis hier" at bounding box center [63, 86] width 72 height 28
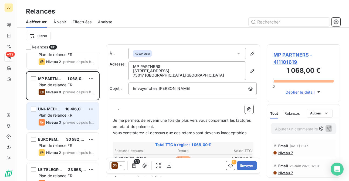
scroll to position [701, 0]
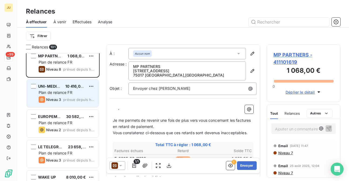
click at [76, 120] on div "EUROPEMOTO 30 582,00 € Plan de relance FR Niveau 2 prévue depuis hier" at bounding box center [63, 124] width 72 height 28
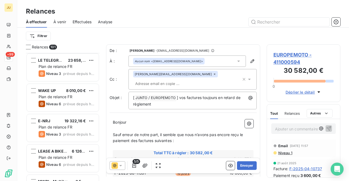
click at [188, 79] on input "text" at bounding box center [164, 83] width 62 height 8
paste input "raphael@junto.fr"
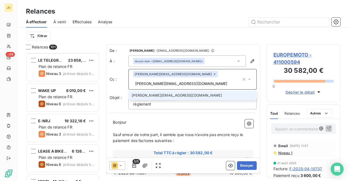
type input "raphael@junto.fr"
click at [177, 90] on li "raphael@junto.fr" at bounding box center [193, 94] width 128 height 9
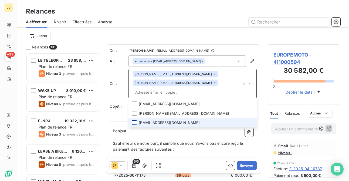
click at [135, 120] on div at bounding box center [134, 122] width 5 height 5
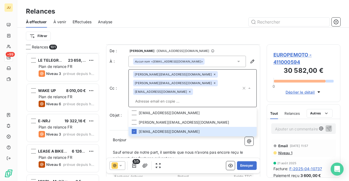
scroll to position [133, 0]
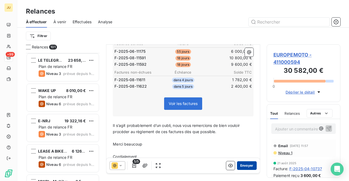
click at [243, 164] on button "Envoyer" at bounding box center [247, 165] width 20 height 9
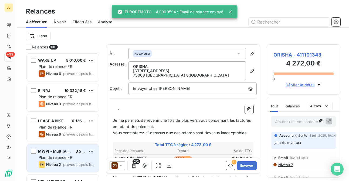
click at [83, 157] on div "Plan de relance FR" at bounding box center [67, 157] width 56 height 5
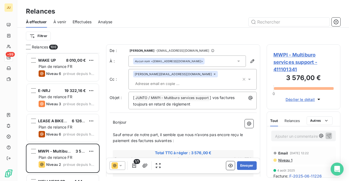
click at [292, 135] on p "Ajouter un commentaire ﻿" at bounding box center [295, 136] width 41 height 7
click at [327, 136] on icon "button" at bounding box center [329, 135] width 5 height 5
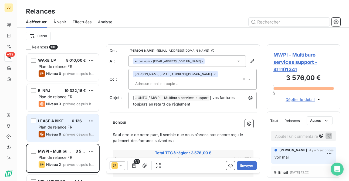
scroll to position [776, 0]
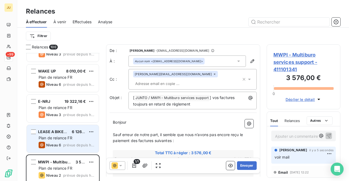
click at [75, 137] on div "Plan de relance FR" at bounding box center [67, 137] width 56 height 5
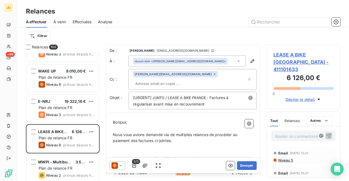
click at [190, 79] on input "text" at bounding box center [164, 83] width 62 height 8
paste input "nicolas.martin@junto.fr"
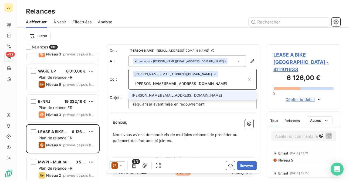
type input "nicolas.martin@junto.fr"
click at [185, 90] on li "nicolas.martin@junto.fr" at bounding box center [193, 94] width 128 height 9
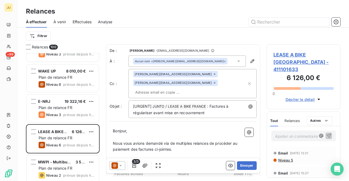
click at [119, 164] on icon at bounding box center [120, 165] width 5 height 5
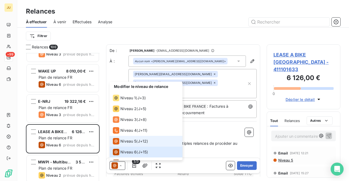
click at [125, 143] on span "Niveau 5" at bounding box center [128, 140] width 16 height 5
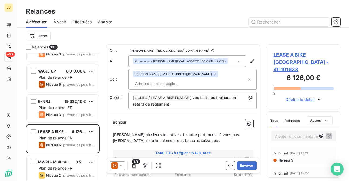
click at [203, 80] on div "[PERSON_NAME][EMAIL_ADDRESS][DOMAIN_NAME]" at bounding box center [193, 79] width 128 height 21
click at [202, 79] on input "text" at bounding box center [190, 83] width 114 height 8
click at [196, 79] on input "text" at bounding box center [164, 83] width 62 height 8
paste input "nicolas.martin@junto.fr"
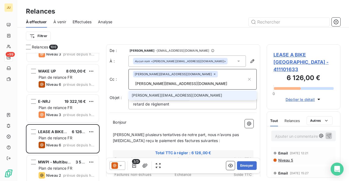
type input "nicolas.martin@junto.fr"
click at [185, 90] on li "nicolas.martin@junto.fr" at bounding box center [193, 94] width 128 height 9
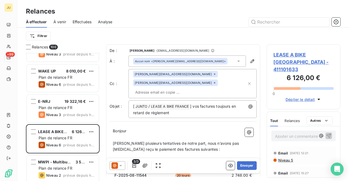
paste input "jean-philippe.lafont@junto.fr"
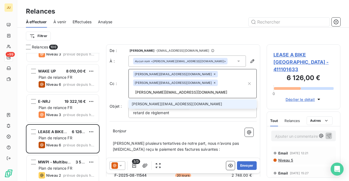
type input "jean-philippe.lafont@junto.fr"
click at [173, 99] on li "jean-philippe.lafont@junto.fr" at bounding box center [193, 103] width 128 height 9
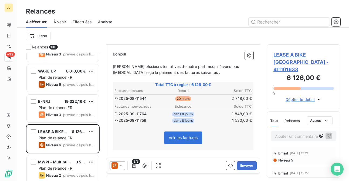
scroll to position [86, 0]
click at [119, 166] on icon at bounding box center [120, 165] width 5 height 5
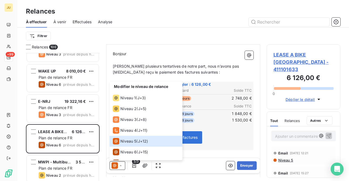
click at [213, 150] on p "﻿" at bounding box center [183, 153] width 141 height 6
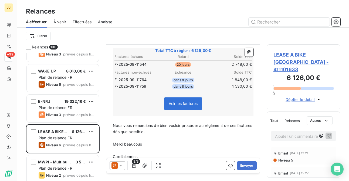
scroll to position [0, 0]
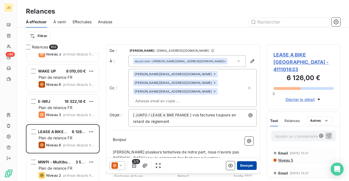
click at [243, 166] on button "Envoyer" at bounding box center [247, 165] width 20 height 9
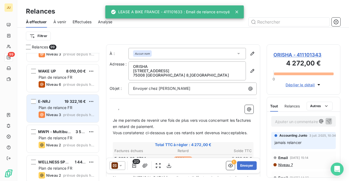
click at [81, 107] on div "Plan de relance FR" at bounding box center [67, 107] width 56 height 5
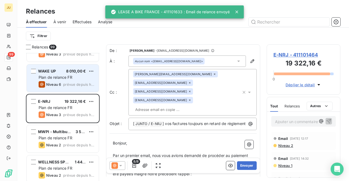
click at [78, 72] on span "8 010,00 €" at bounding box center [76, 71] width 20 height 5
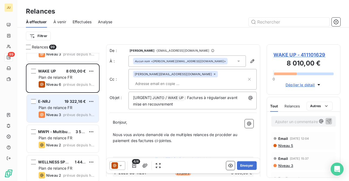
click at [74, 98] on div "E-NRJ 19 322,16 € Plan de relance FR Niveau 3 prévue depuis hier" at bounding box center [63, 109] width 72 height 28
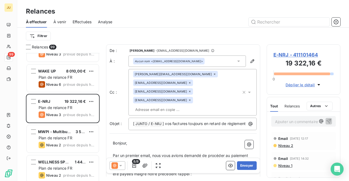
click at [294, 123] on p "Ajouter un commentaire ﻿" at bounding box center [295, 121] width 41 height 7
click at [326, 122] on icon "button" at bounding box center [328, 120] width 5 height 5
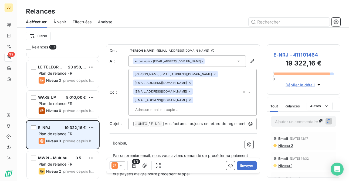
scroll to position [749, 0]
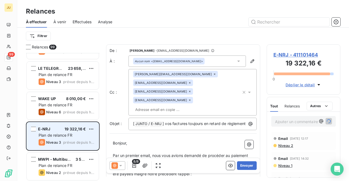
click at [81, 105] on div "MR HELP 1 068,00 € Plan de relance FR Niveau 6 prévue depuis 4 jours WOLBROOK W…" at bounding box center [63, 117] width 74 height 128
click at [81, 105] on div "Plan de relance FR" at bounding box center [67, 104] width 56 height 5
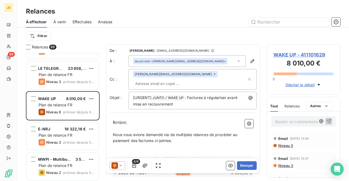
click at [121, 163] on icon at bounding box center [120, 165] width 5 height 5
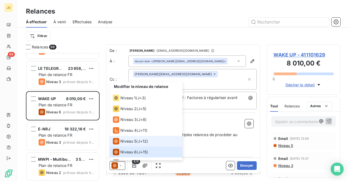
click at [136, 141] on span "Niveau 5" at bounding box center [128, 140] width 16 height 5
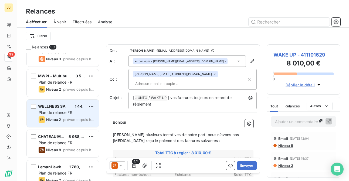
scroll to position [835, 0]
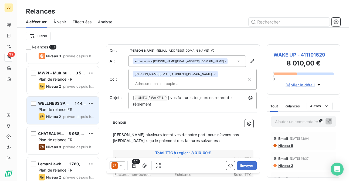
click at [64, 118] on span "prévue depuis hier" at bounding box center [78, 116] width 31 height 4
